Goal: Information Seeking & Learning: Find specific page/section

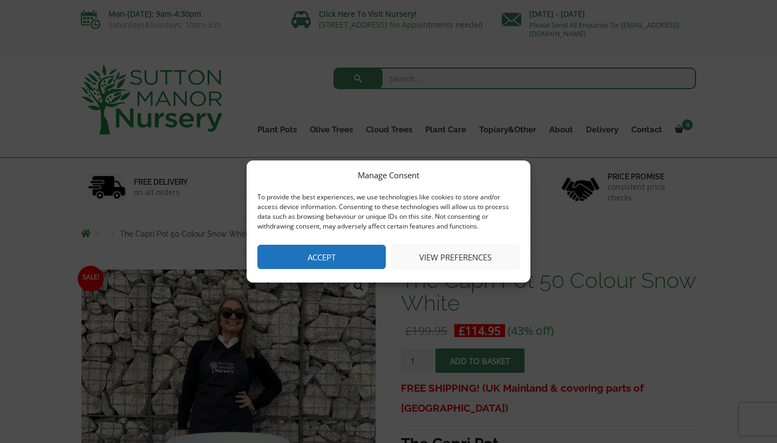
click at [344, 257] on button "Accept" at bounding box center [322, 257] width 128 height 24
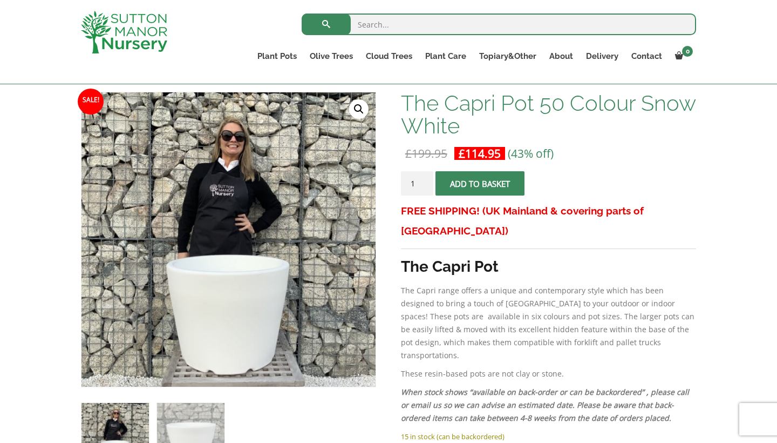
scroll to position [46, 0]
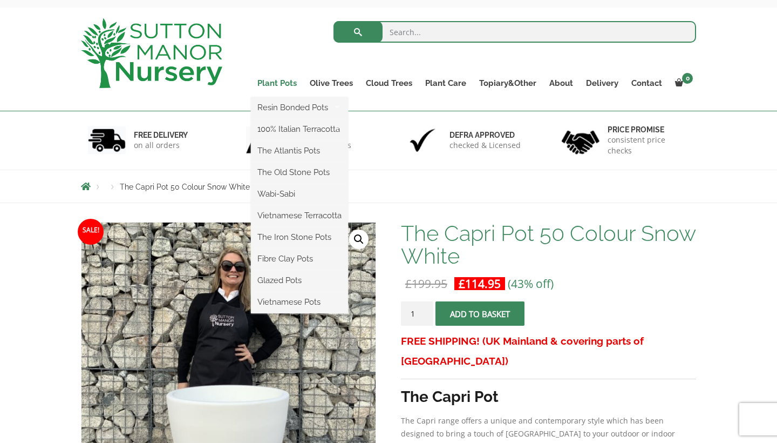
click at [274, 82] on link "Plant Pots" at bounding box center [277, 83] width 52 height 15
click at [279, 84] on link "Plant Pots" at bounding box center [277, 83] width 52 height 15
click at [291, 177] on link "The Old Stone Pots" at bounding box center [299, 172] width 97 height 16
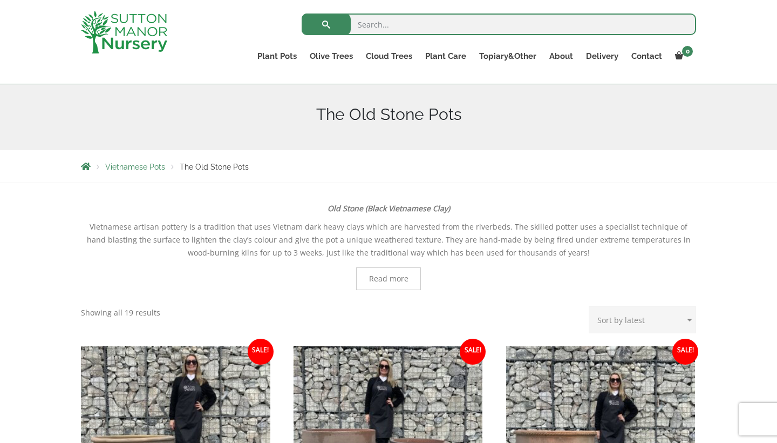
scroll to position [82, 0]
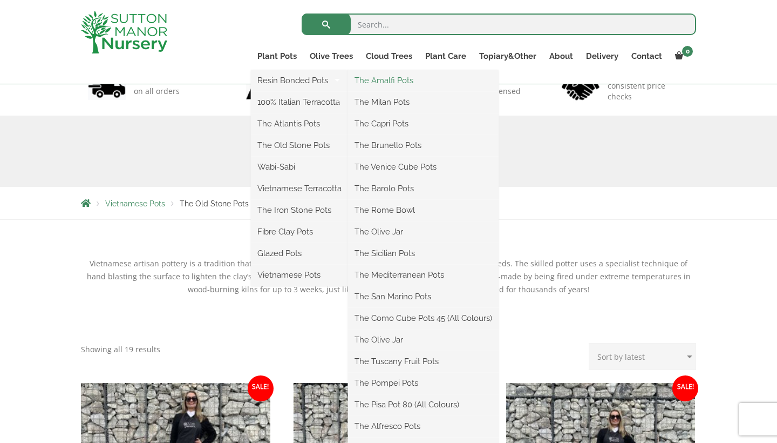
click at [402, 84] on link "The Amalfi Pots" at bounding box center [423, 80] width 151 height 16
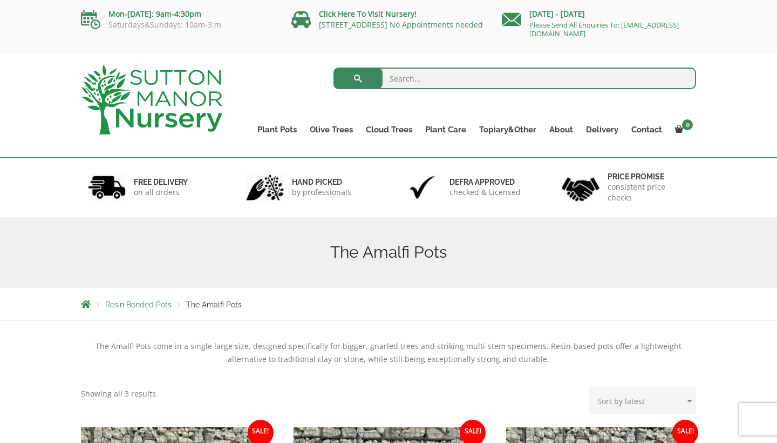
scroll to position [309, 0]
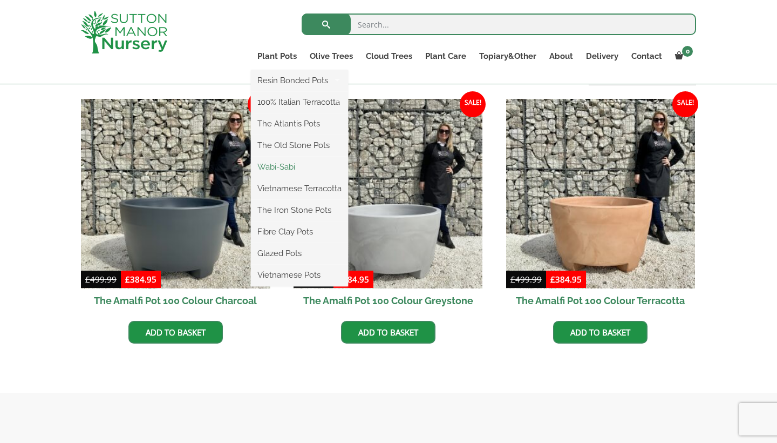
click at [290, 165] on link "Wabi-Sabi" at bounding box center [299, 167] width 97 height 16
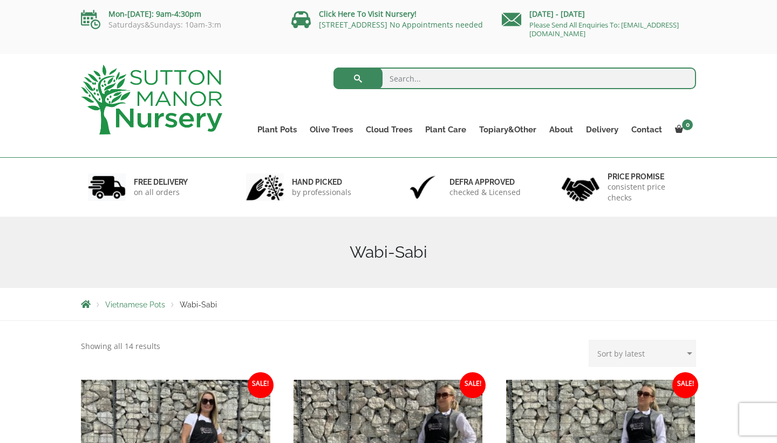
click at [399, 77] on input "search" at bounding box center [515, 78] width 363 height 22
type input "45cm"
click at [358, 78] on button "submit" at bounding box center [358, 78] width 49 height 22
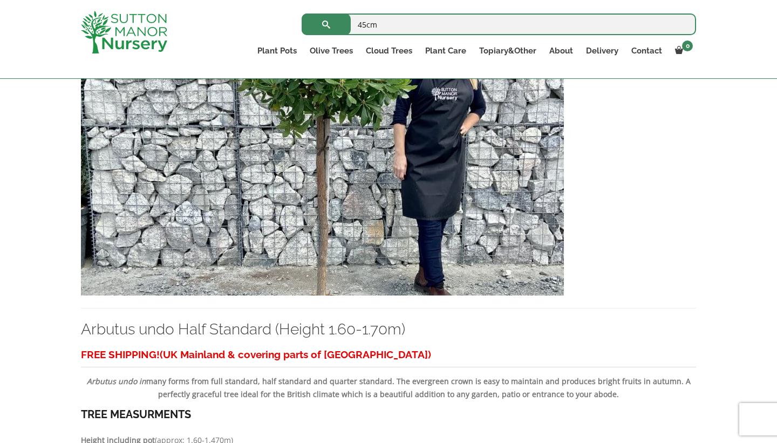
scroll to position [1867, 0]
